Goal: Information Seeking & Learning: Understand process/instructions

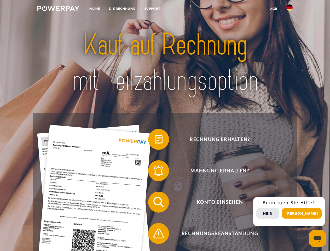
click at [58, 9] on img at bounding box center [58, 8] width 42 height 5
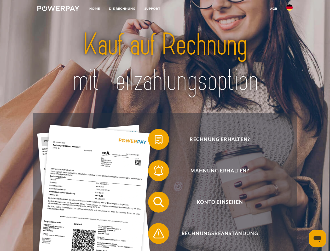
click at [290, 9] on img at bounding box center [289, 7] width 6 height 6
click at [274, 9] on link "agb" at bounding box center [274, 8] width 16 height 9
click at [155, 140] on span at bounding box center [151, 139] width 26 height 26
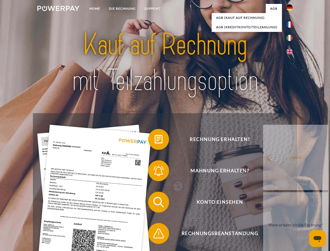
click at [155, 172] on span at bounding box center [151, 171] width 26 height 26
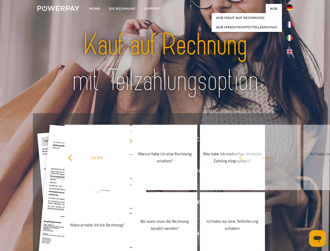
click at [155, 203] on link "Bis wann muss die Rechnung bezahlt werden?" at bounding box center [164, 224] width 65 height 65
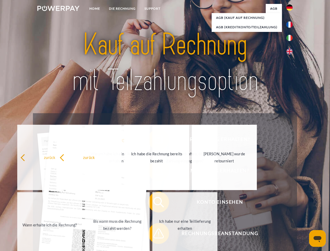
click at [155, 234] on div "Rechnung erhalten? Mahnung erhalten? Konto einsehen" at bounding box center [165, 217] width 264 height 209
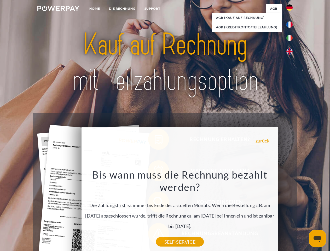
click at [291, 211] on div "Rechnung erhalten? Mahnung erhalten? Konto einsehen" at bounding box center [165, 217] width 264 height 209
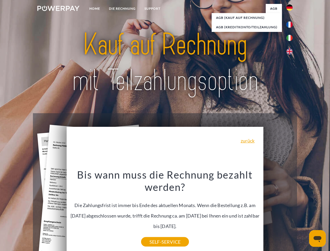
click at [278, 212] on span "Konto einsehen" at bounding box center [220, 202] width 128 height 21
click at [304, 213] on header "Home DIE RECHNUNG SUPPORT" at bounding box center [165, 180] width 330 height 361
